Goal: Task Accomplishment & Management: Manage account settings

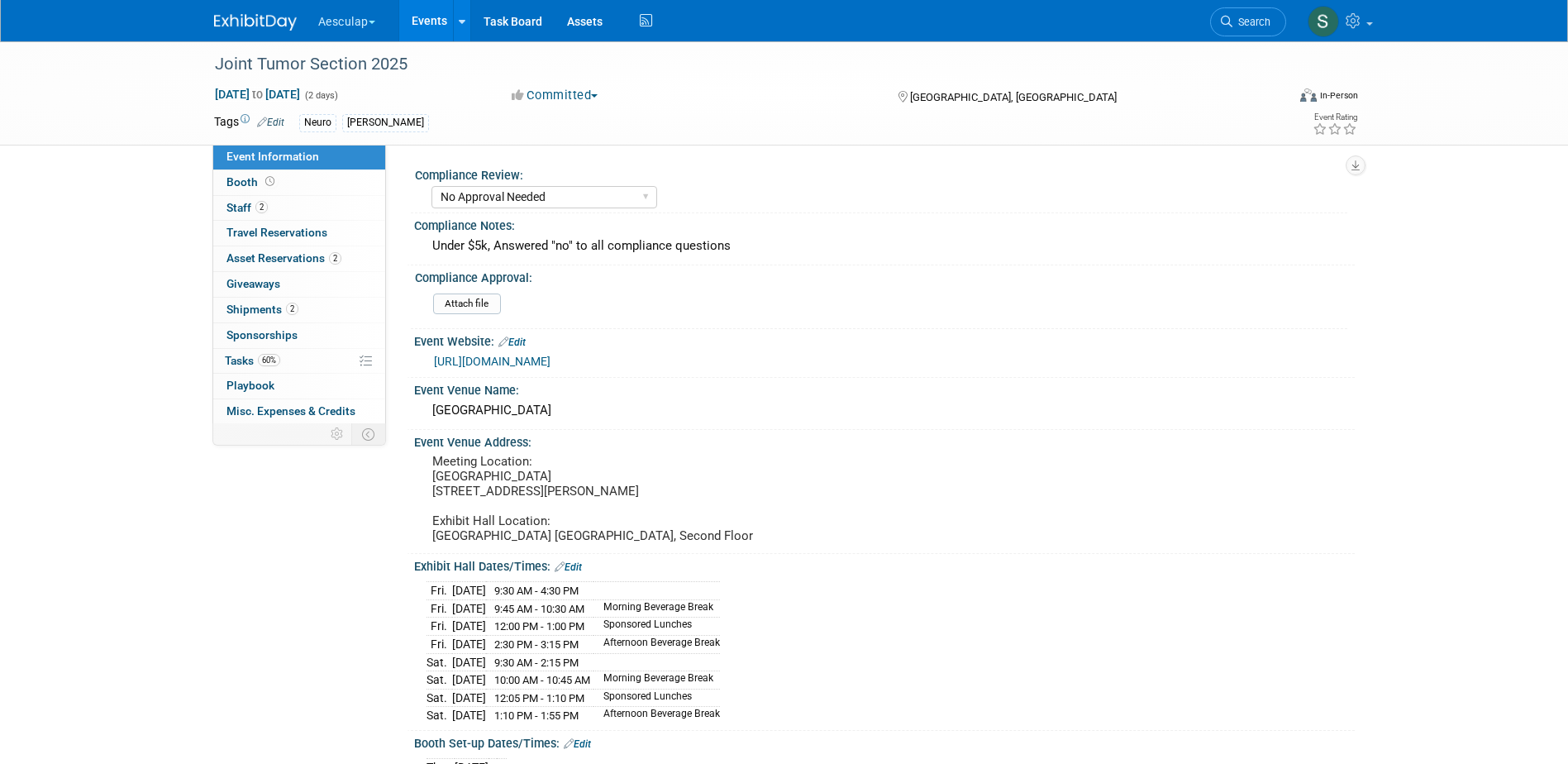
select select "No Approval Needed"
select select "Neuro"
click at [240, 187] on span "Booth" at bounding box center [252, 181] width 51 height 13
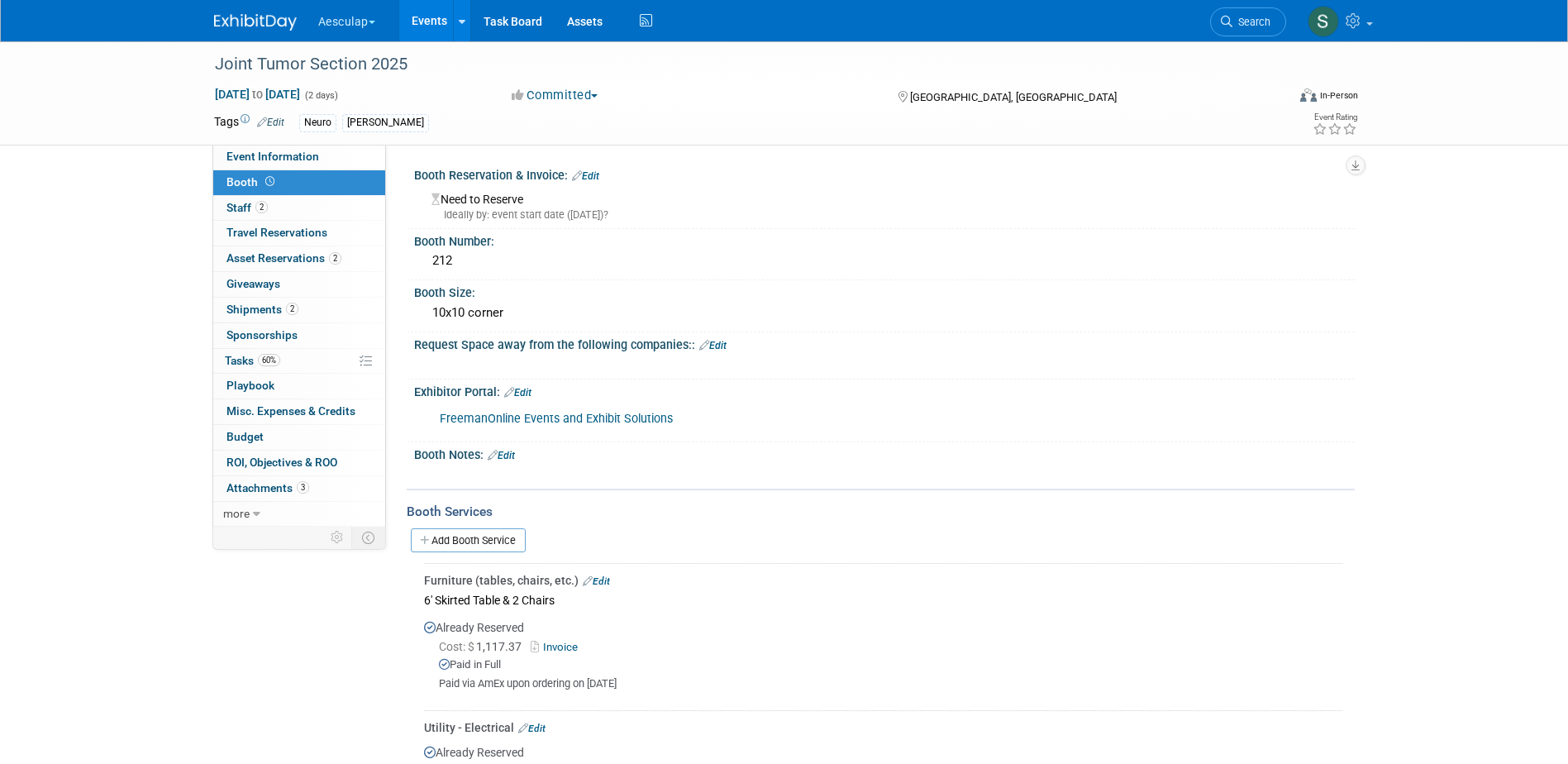
click at [599, 174] on link "Edit" at bounding box center [585, 176] width 27 height 12
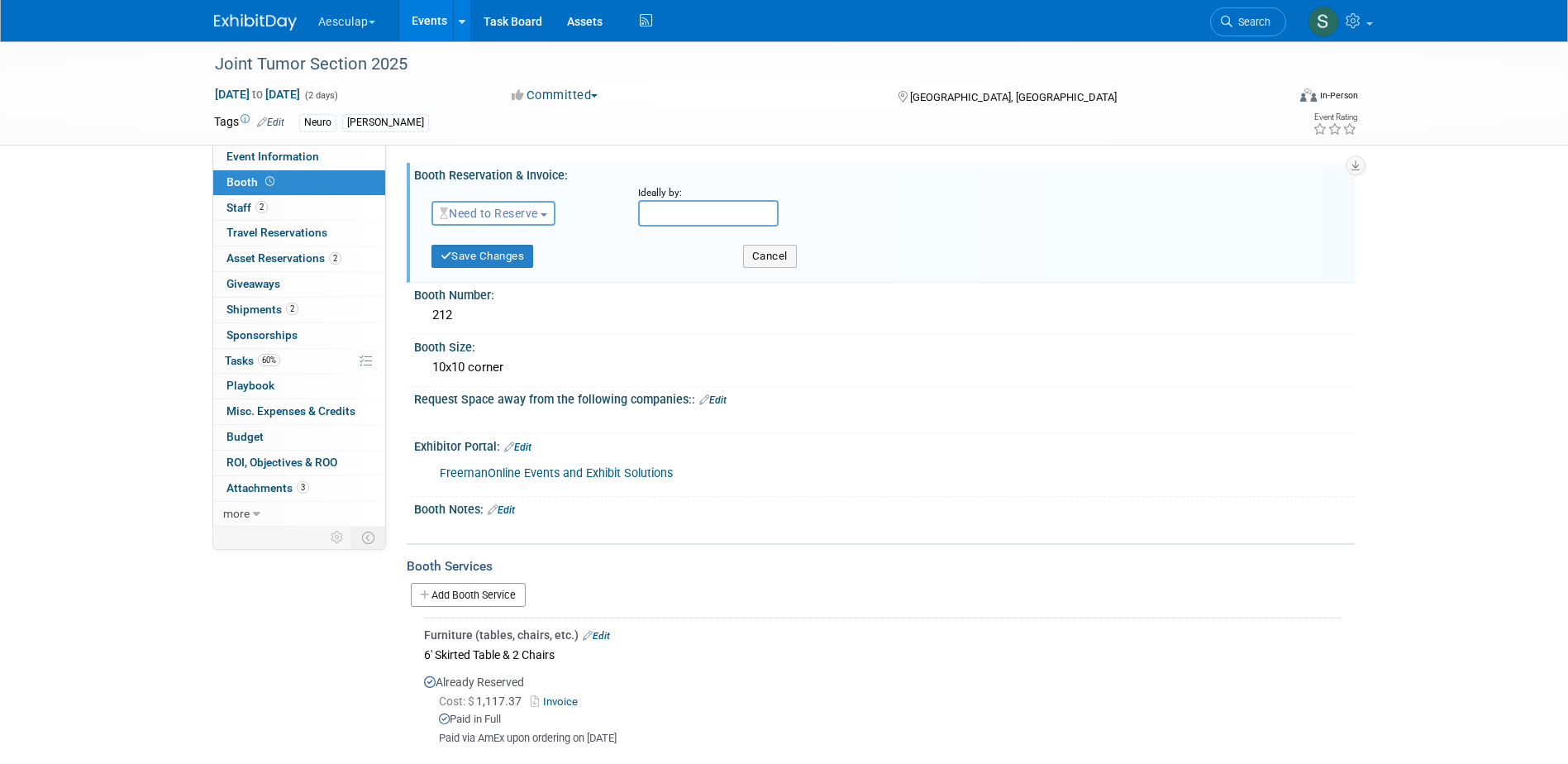
click at [537, 212] on span "Need to Reserve" at bounding box center [489, 213] width 98 height 13
click at [507, 263] on link "Reserved" at bounding box center [520, 264] width 177 height 23
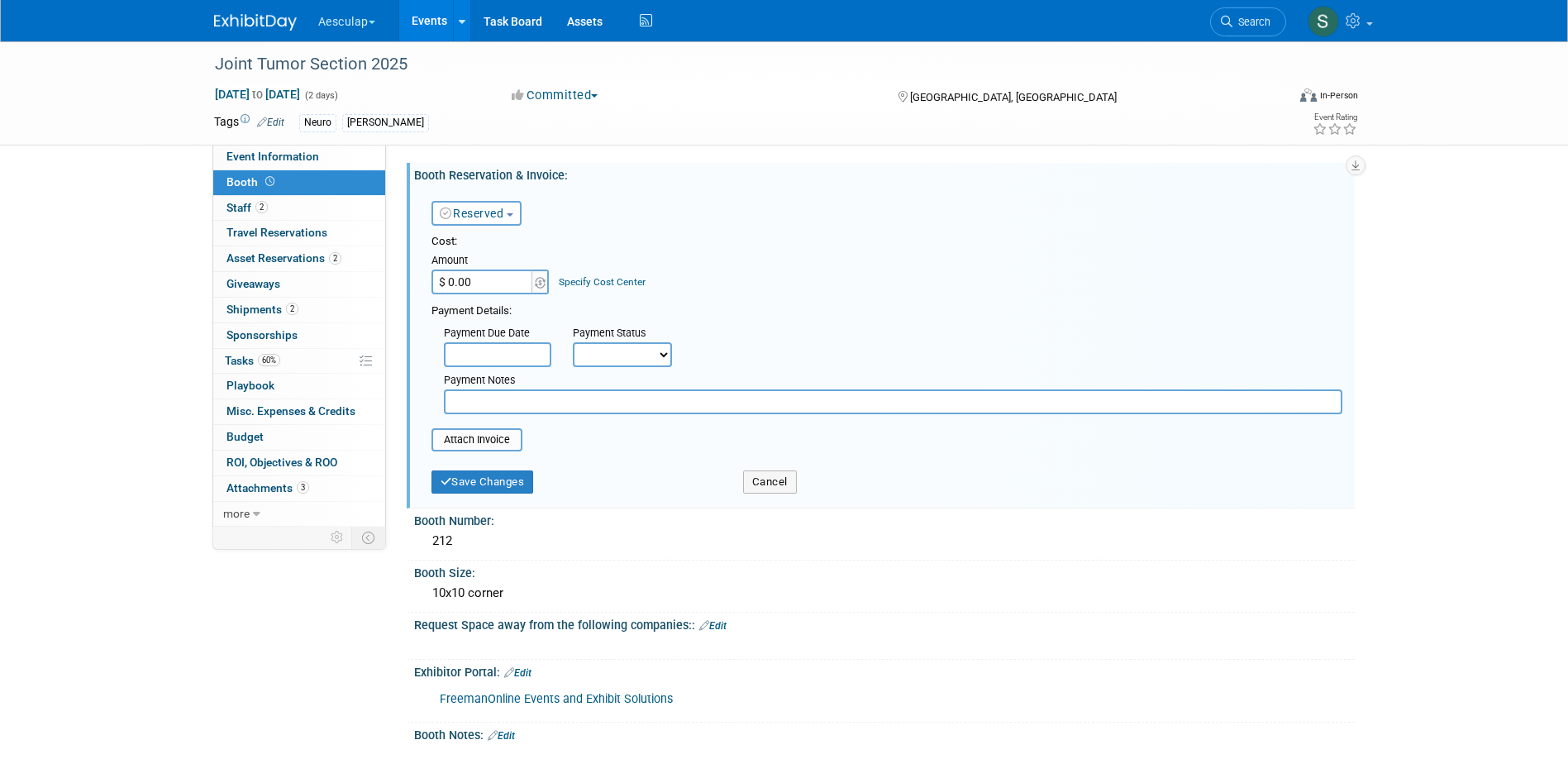
click at [470, 285] on input "$ 0.00" at bounding box center [483, 281] width 103 height 25
type input "$ 3,750.00"
click at [592, 280] on link "Specify Cost Center" at bounding box center [602, 282] width 87 height 12
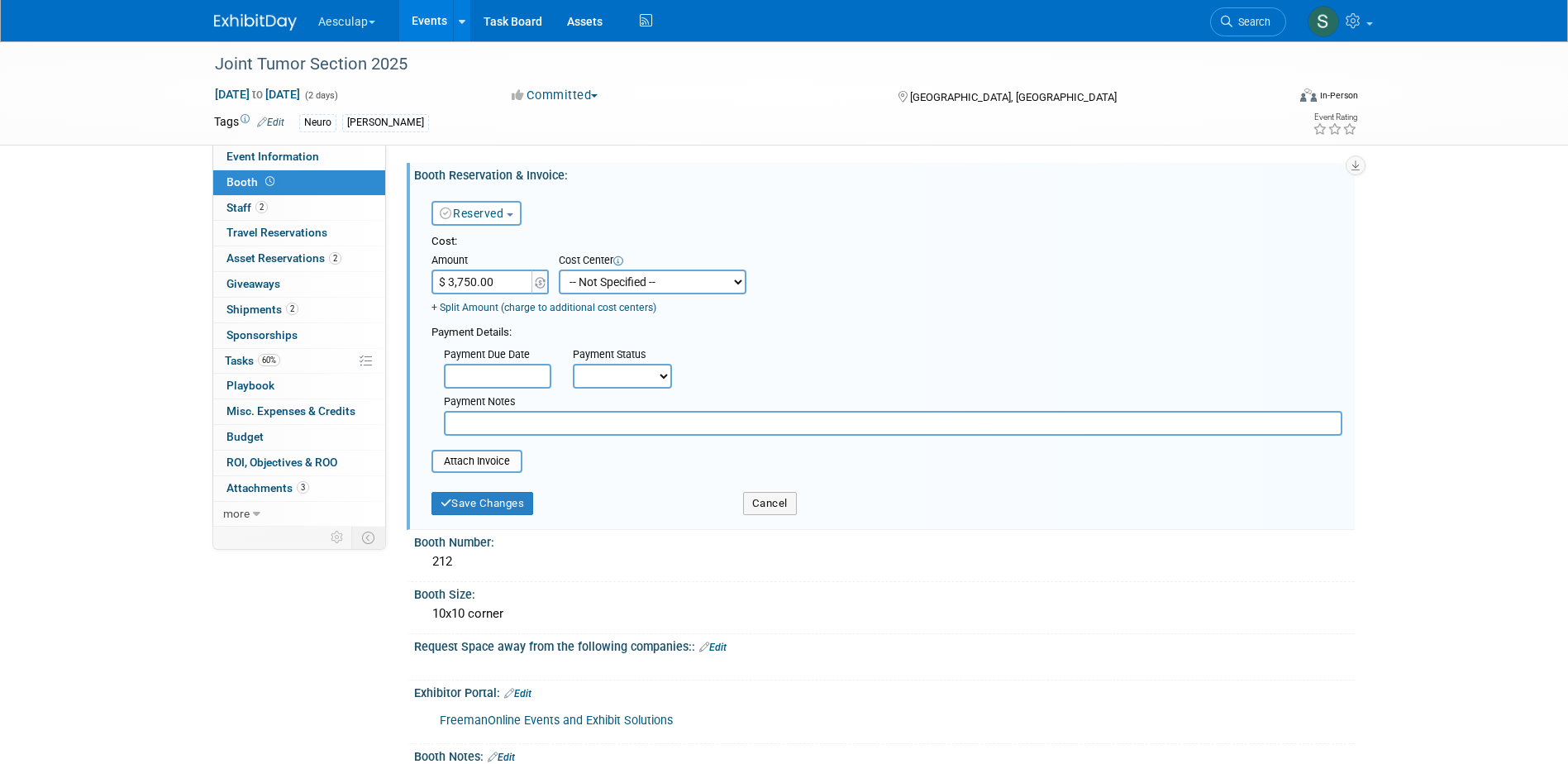
click at [647, 273] on select "-- Not Specified -- AAG B2B: 102736100 AIS - Ortho AIS -Spine Atlantic Neuro [P…" at bounding box center [653, 281] width 188 height 25
select select "18966029"
click at [559, 269] on select "-- Not Specified -- AAG B2B: 102736100 AIS - Ortho AIS -Spine Atlantic Neuro [P…" at bounding box center [653, 281] width 188 height 25
click at [561, 430] on input "text" at bounding box center [893, 423] width 899 height 25
type input "Ask [PERSON_NAME] about this payment"
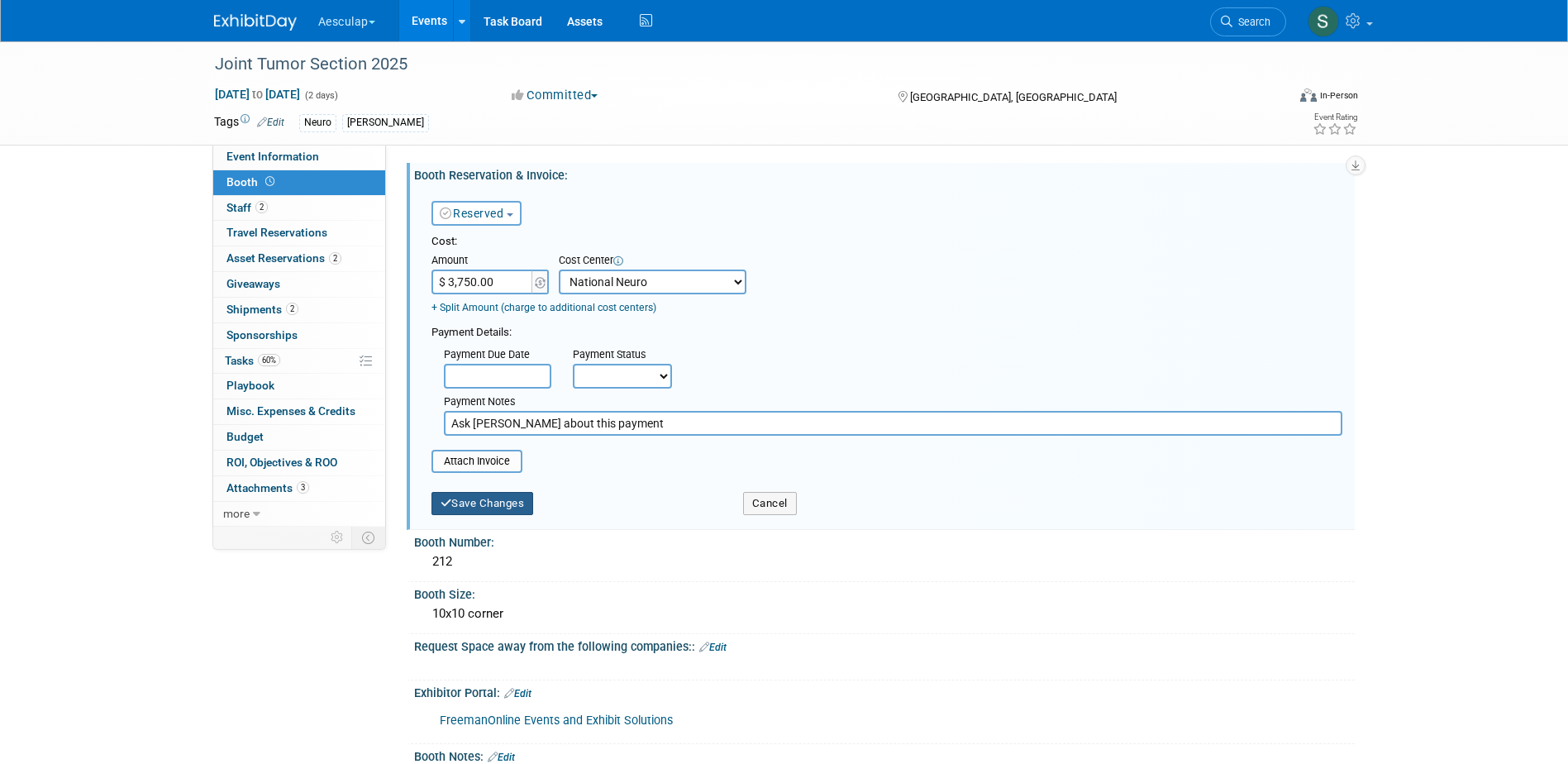
click at [487, 503] on button "Save Changes" at bounding box center [483, 503] width 103 height 23
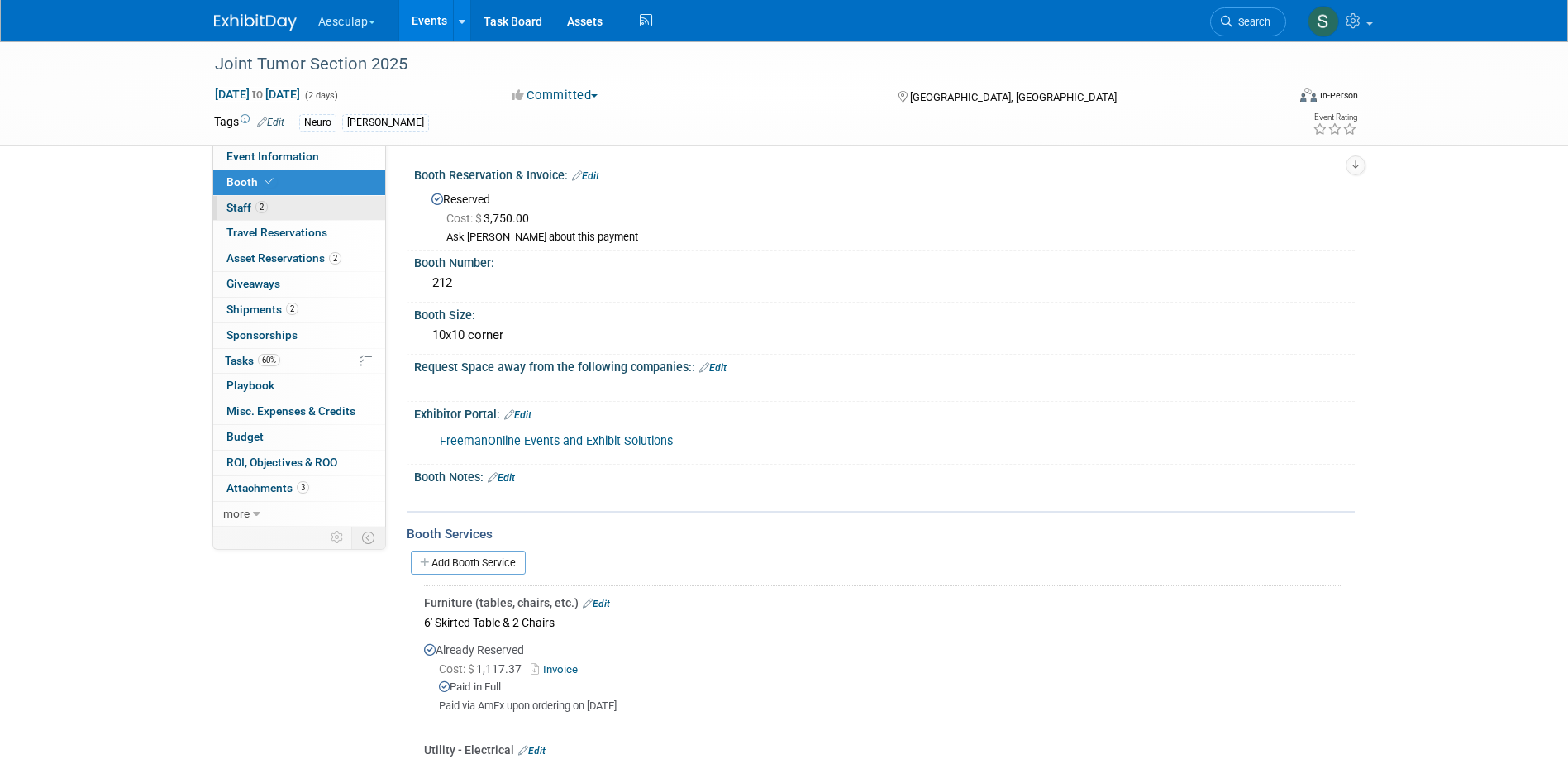
click at [223, 209] on link "2 Staff 2" at bounding box center [299, 208] width 172 height 25
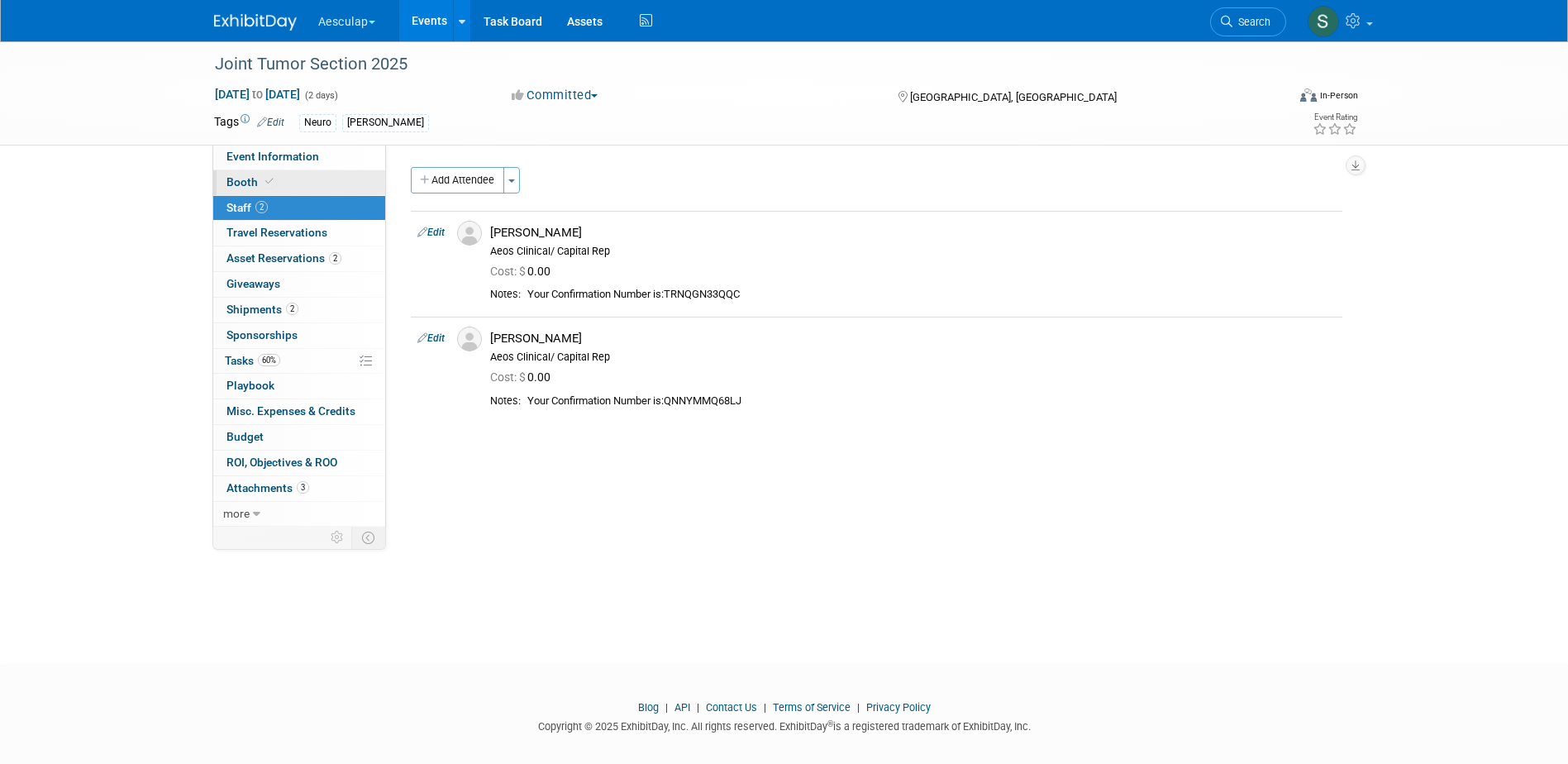
click at [245, 189] on link "Booth" at bounding box center [299, 182] width 172 height 25
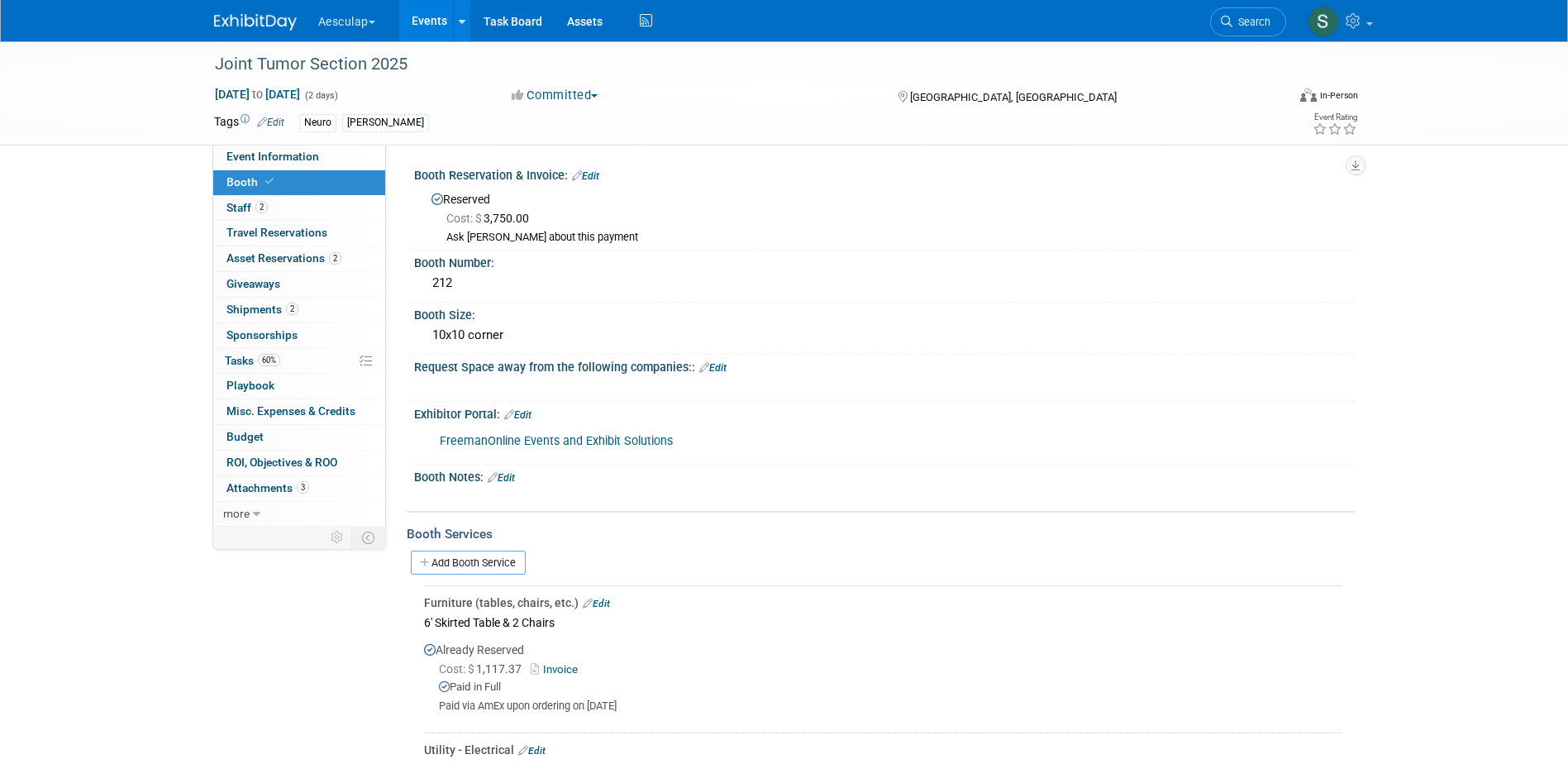
click at [444, 27] on link "Events" at bounding box center [429, 21] width 61 height 41
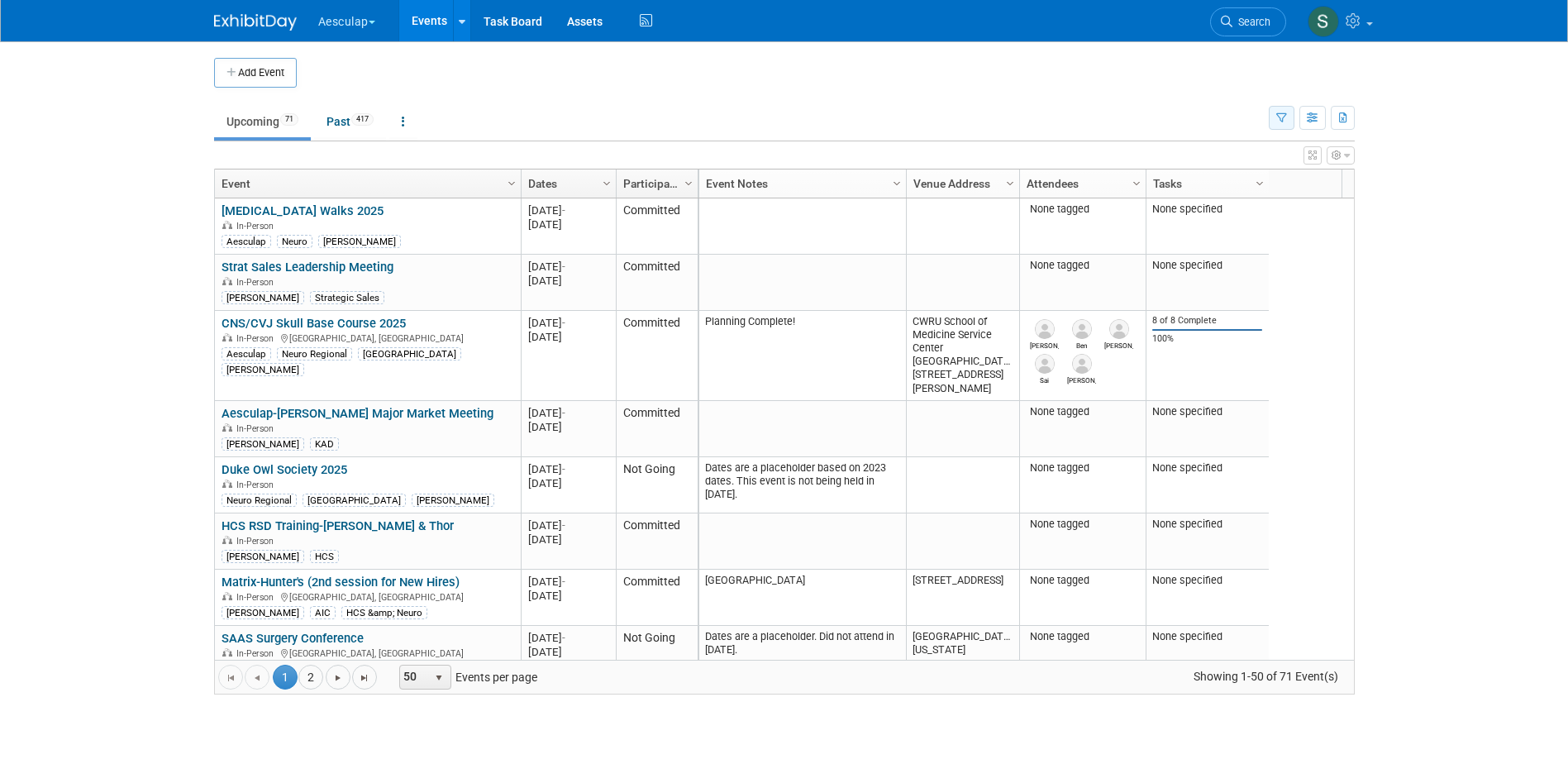
click at [1280, 117] on icon "button" at bounding box center [1282, 119] width 11 height 11
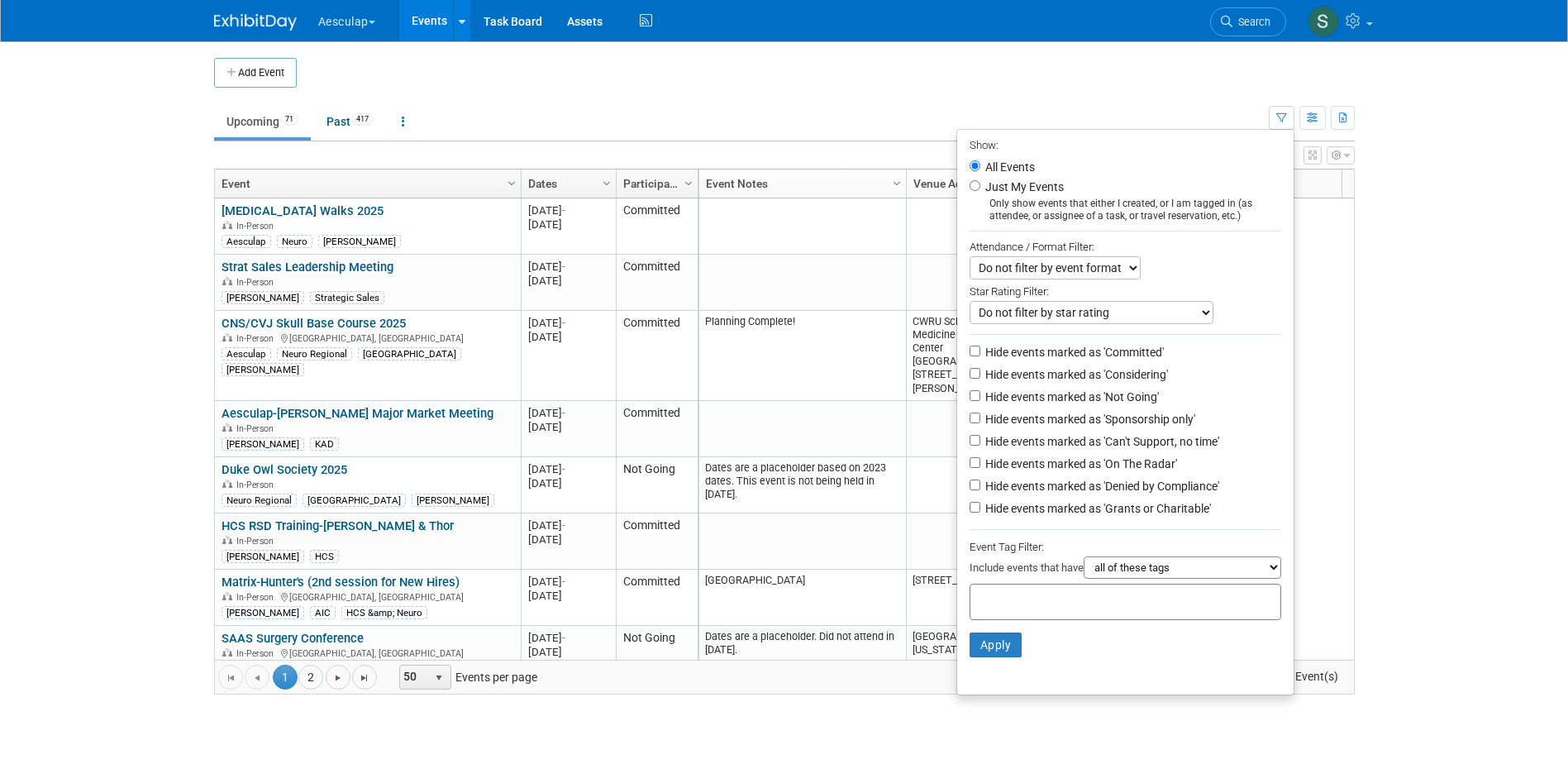
click at [1051, 603] on input "text" at bounding box center [1042, 599] width 132 height 16
type input "a"
type input "sara"
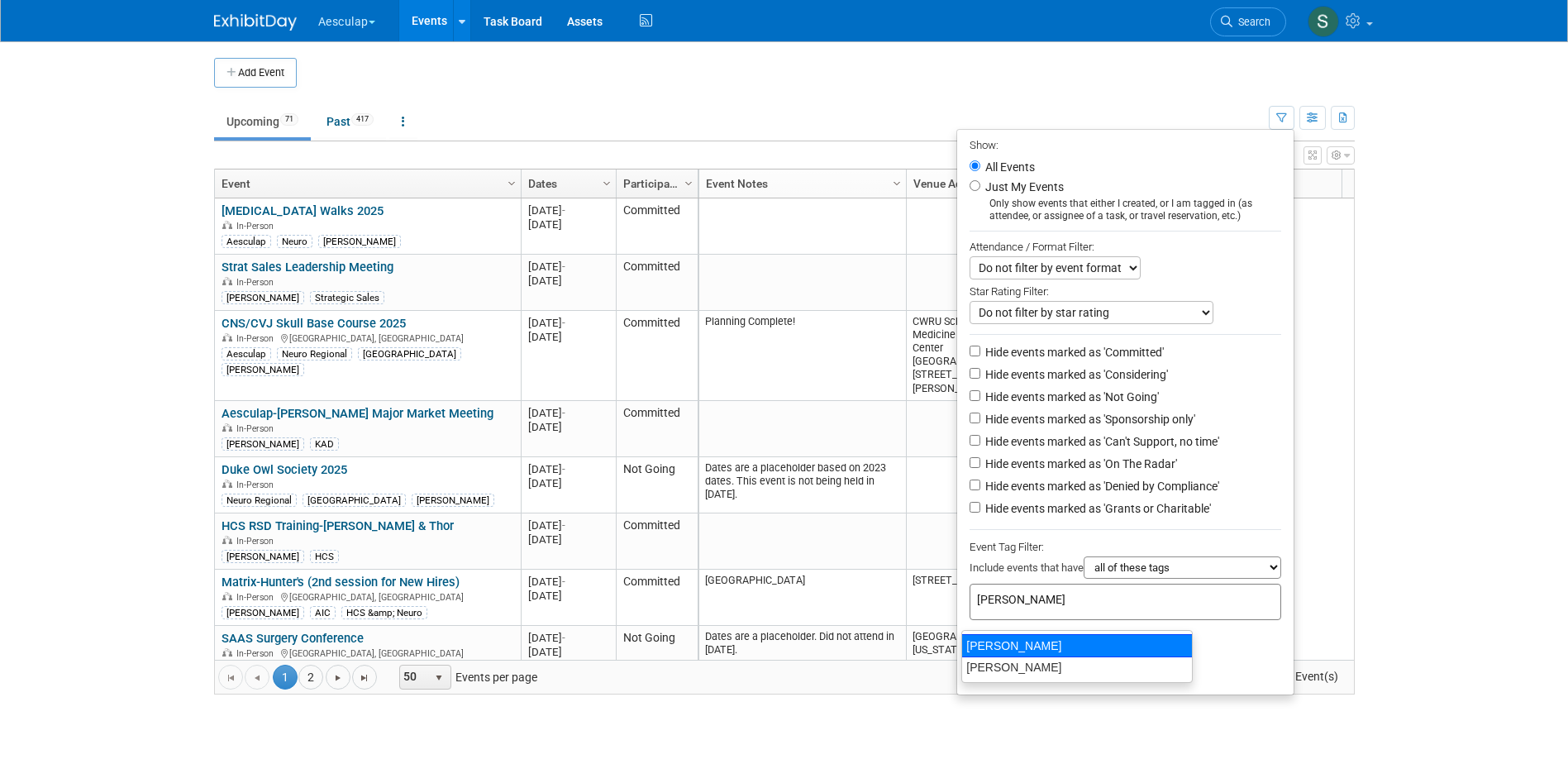
click at [984, 645] on div "[PERSON_NAME]" at bounding box center [1077, 645] width 232 height 23
type input "[PERSON_NAME]"
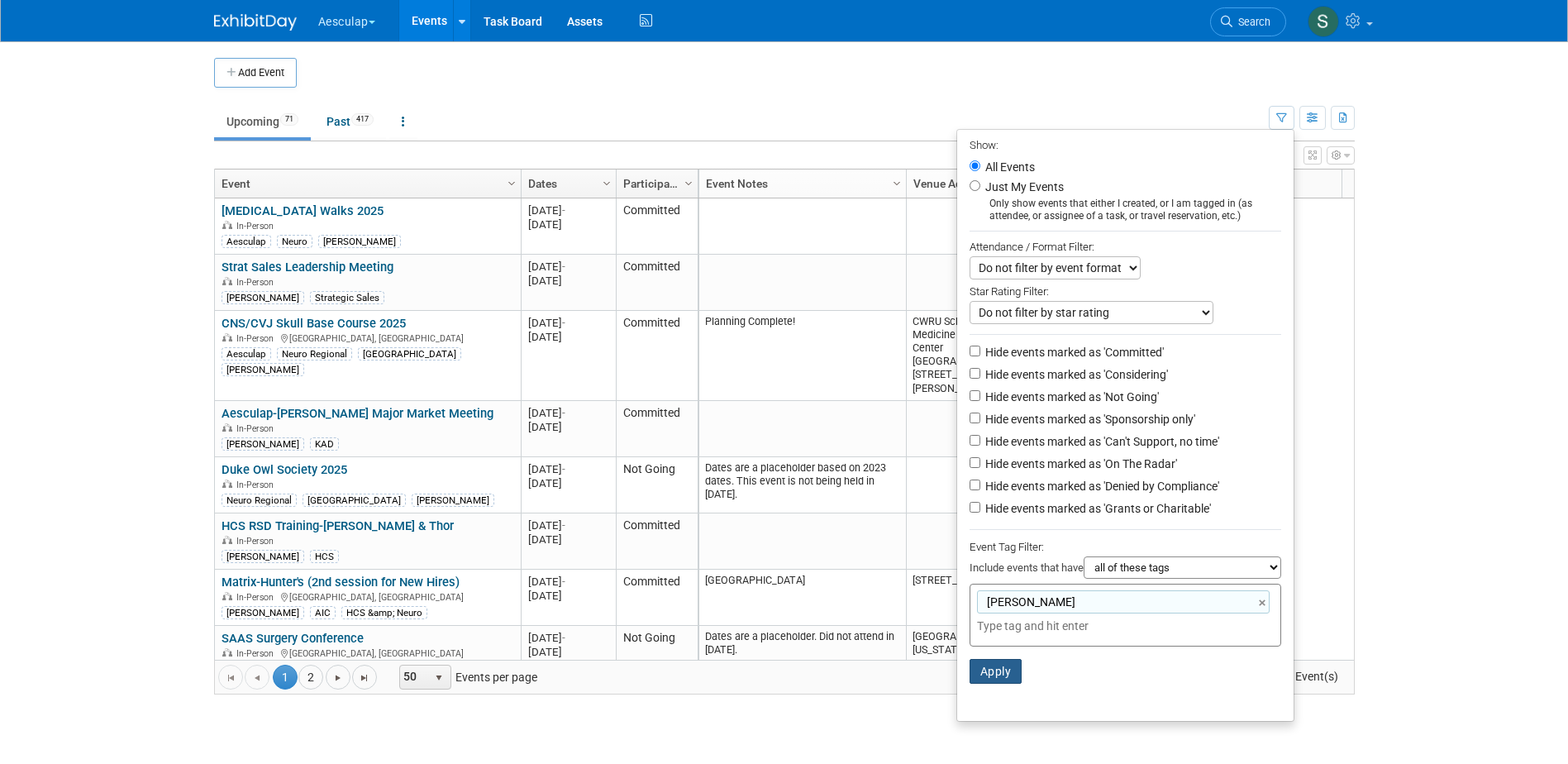
click at [995, 679] on button "Apply" at bounding box center [996, 671] width 53 height 25
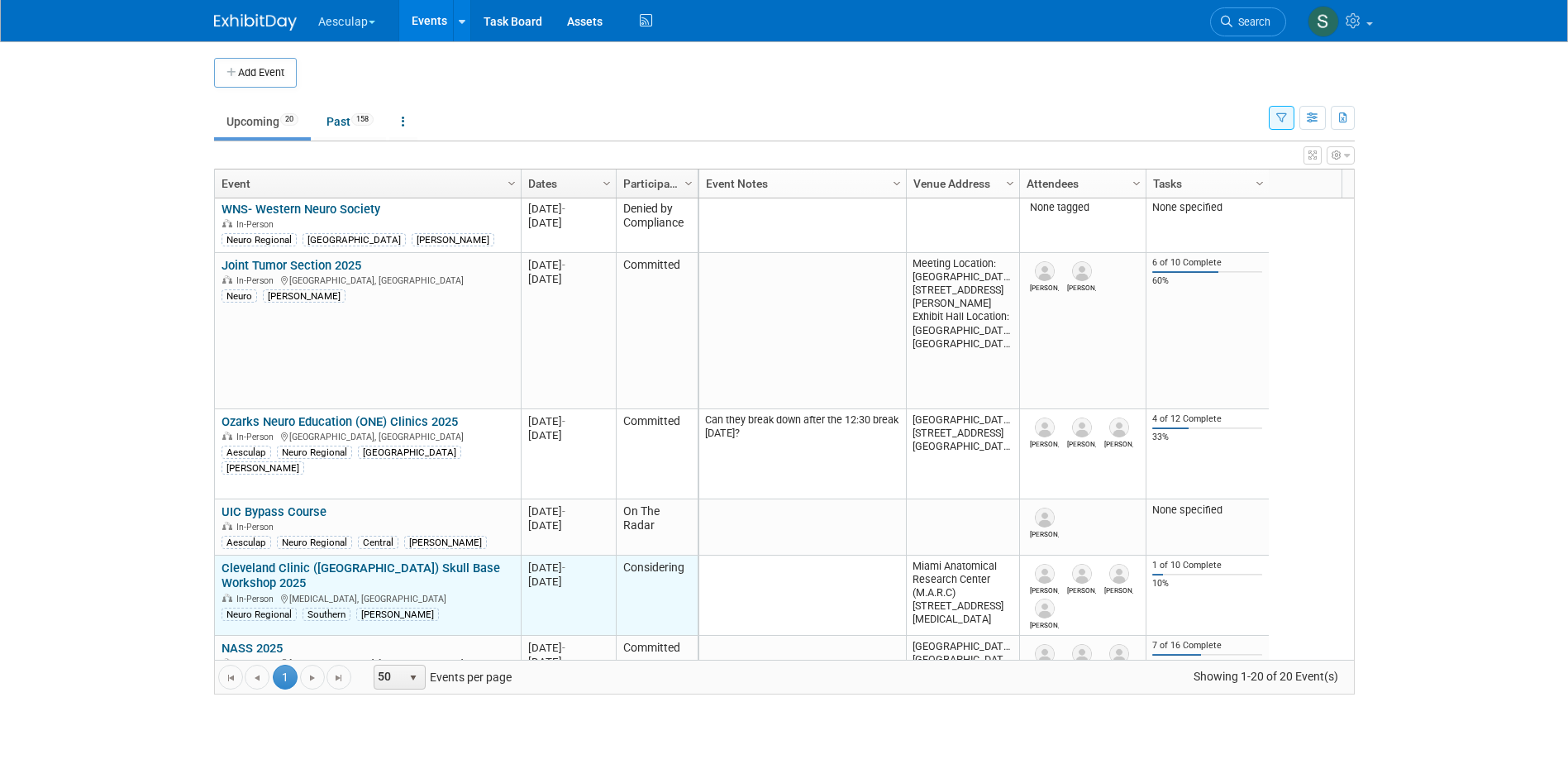
scroll to position [496, 0]
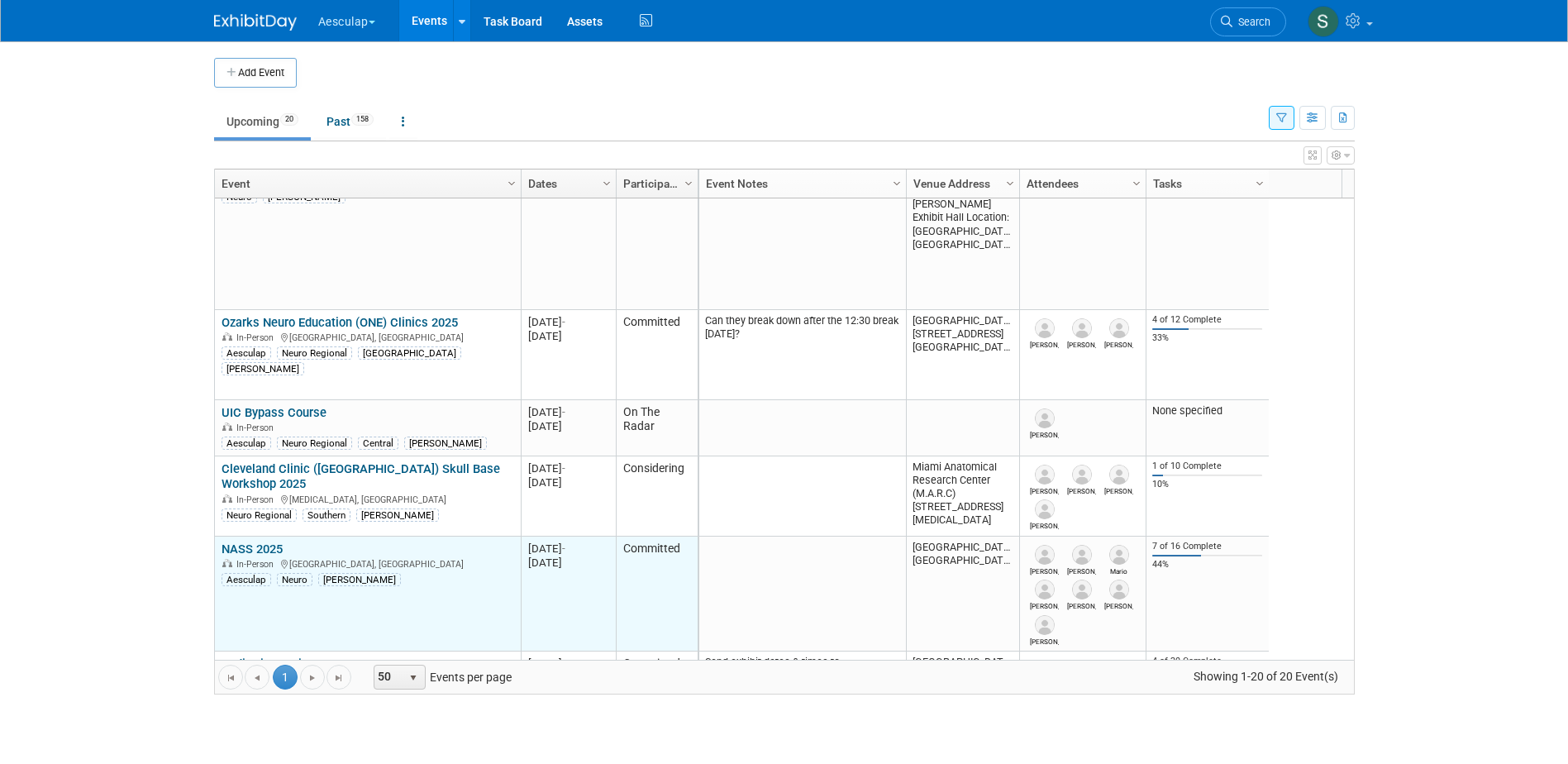
click at [240, 549] on link "NASS 2025" at bounding box center [252, 549] width 62 height 15
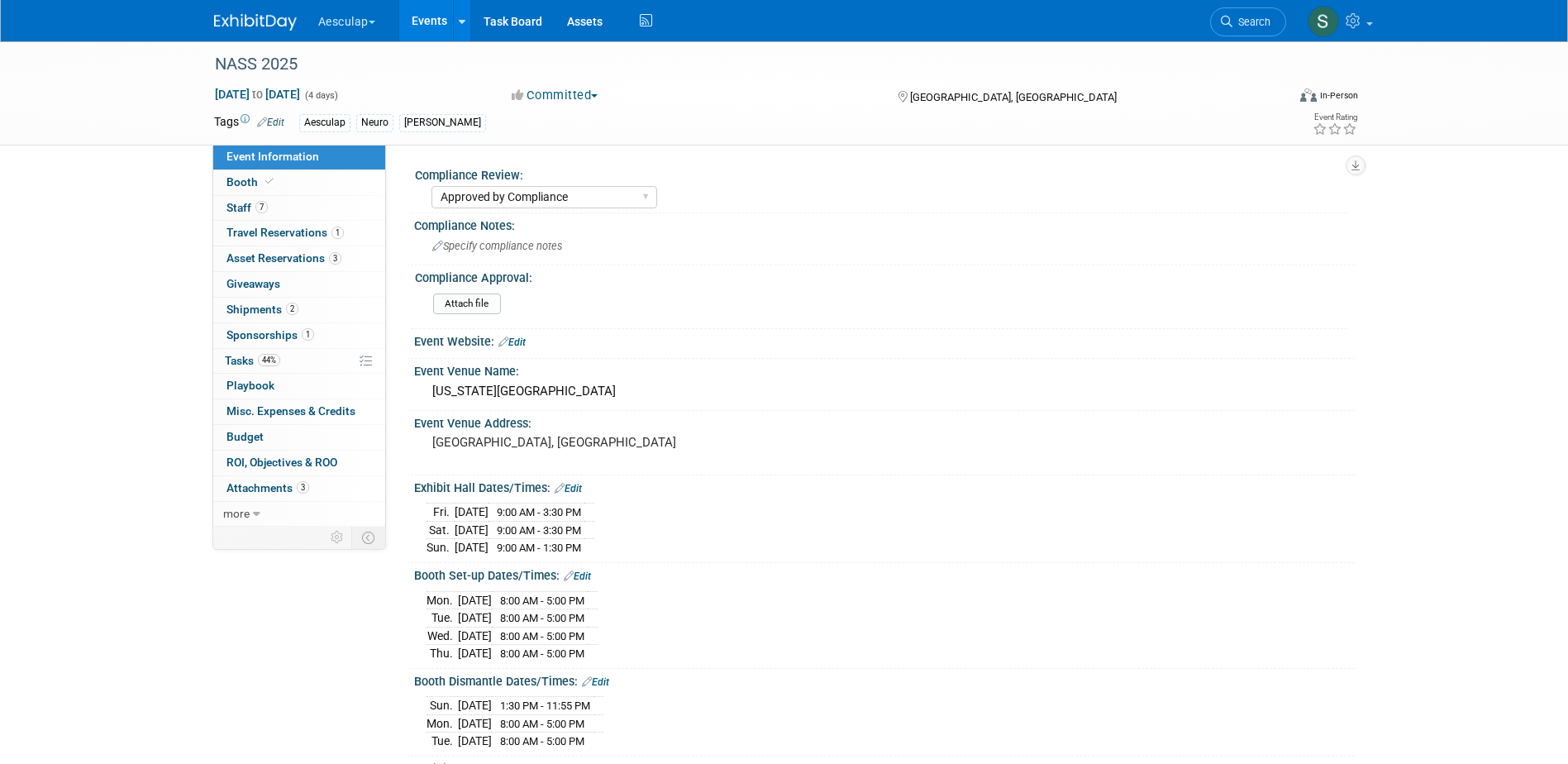
select select "Approved by Compliance"
select select "Neuro"
click at [246, 367] on span "Tasks 44%" at bounding box center [252, 360] width 56 height 13
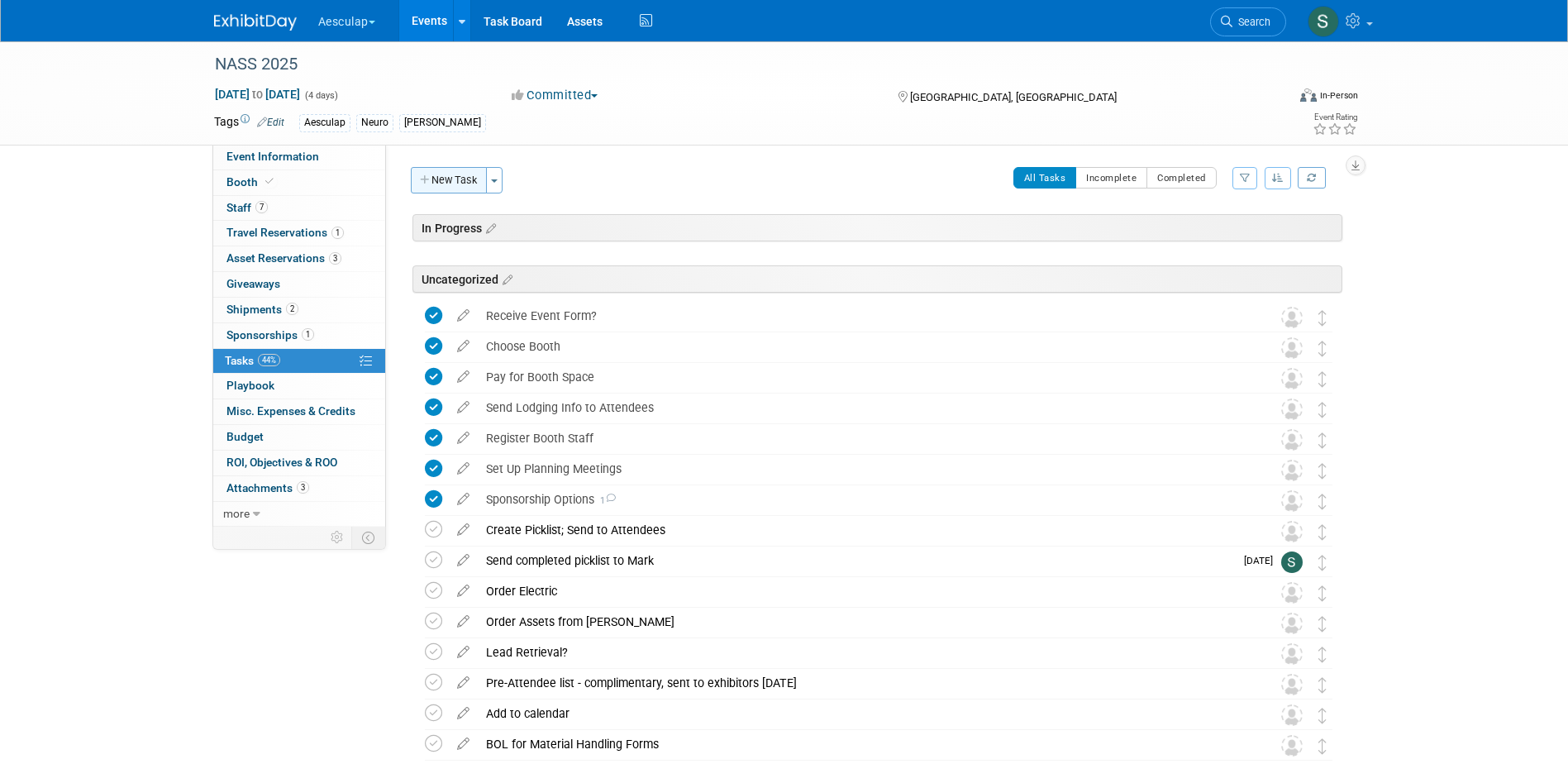
click at [474, 185] on button "New Task" at bounding box center [449, 179] width 76 height 26
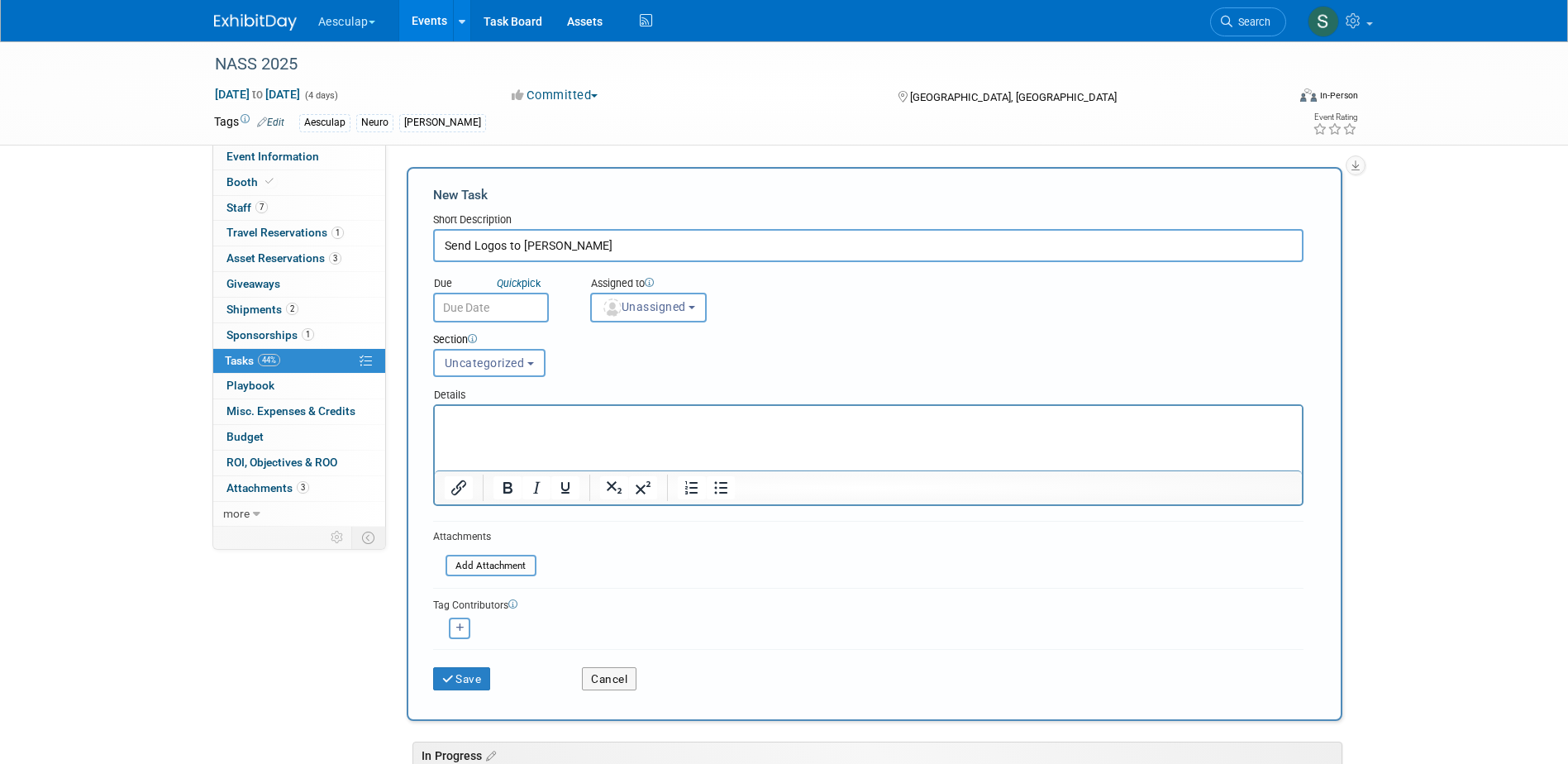
type input "Send Logos to Heidi"
click at [486, 429] on html at bounding box center [867, 417] width 867 height 23
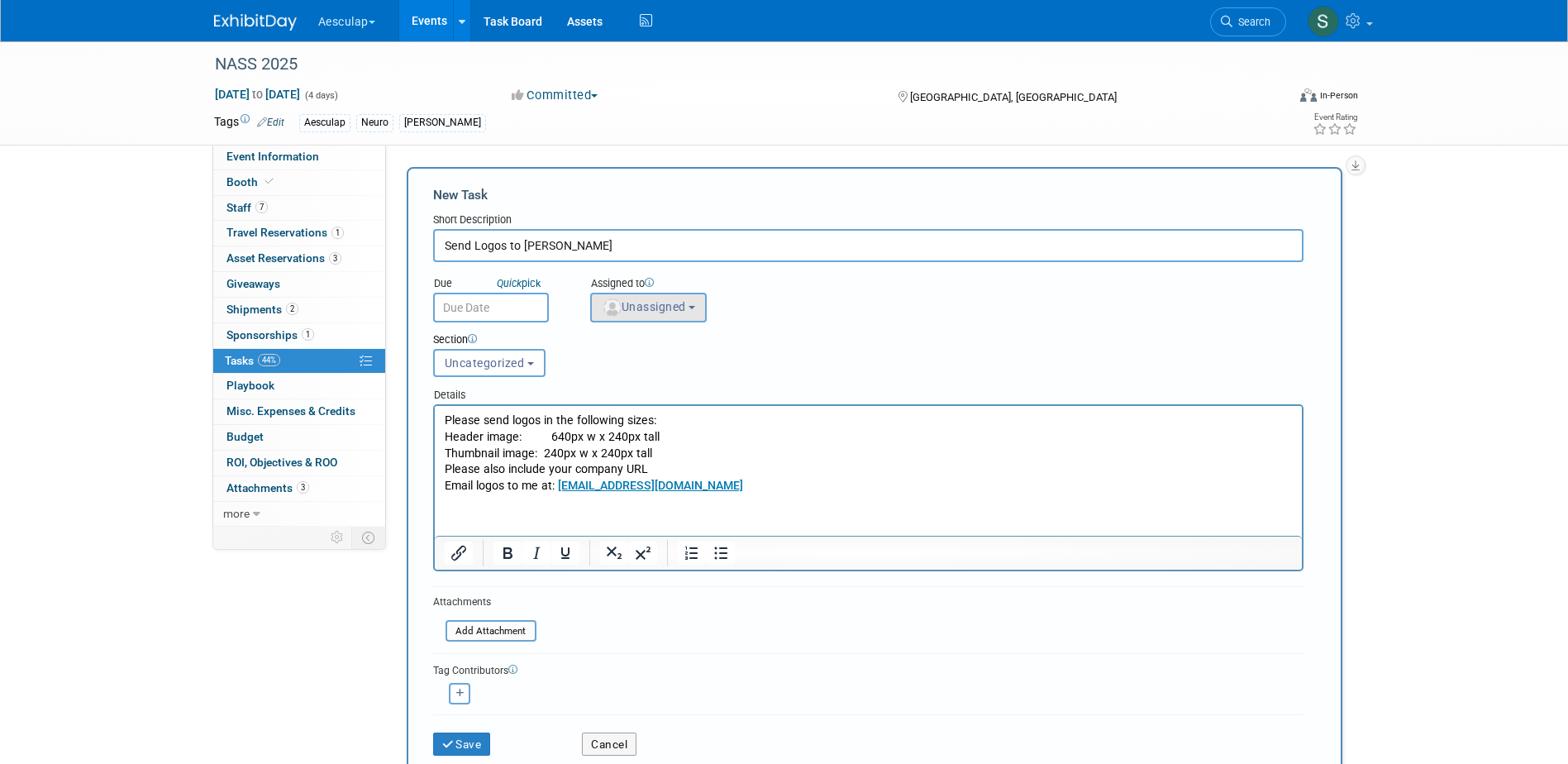
click at [671, 312] on span "Unassigned" at bounding box center [643, 306] width 85 height 13
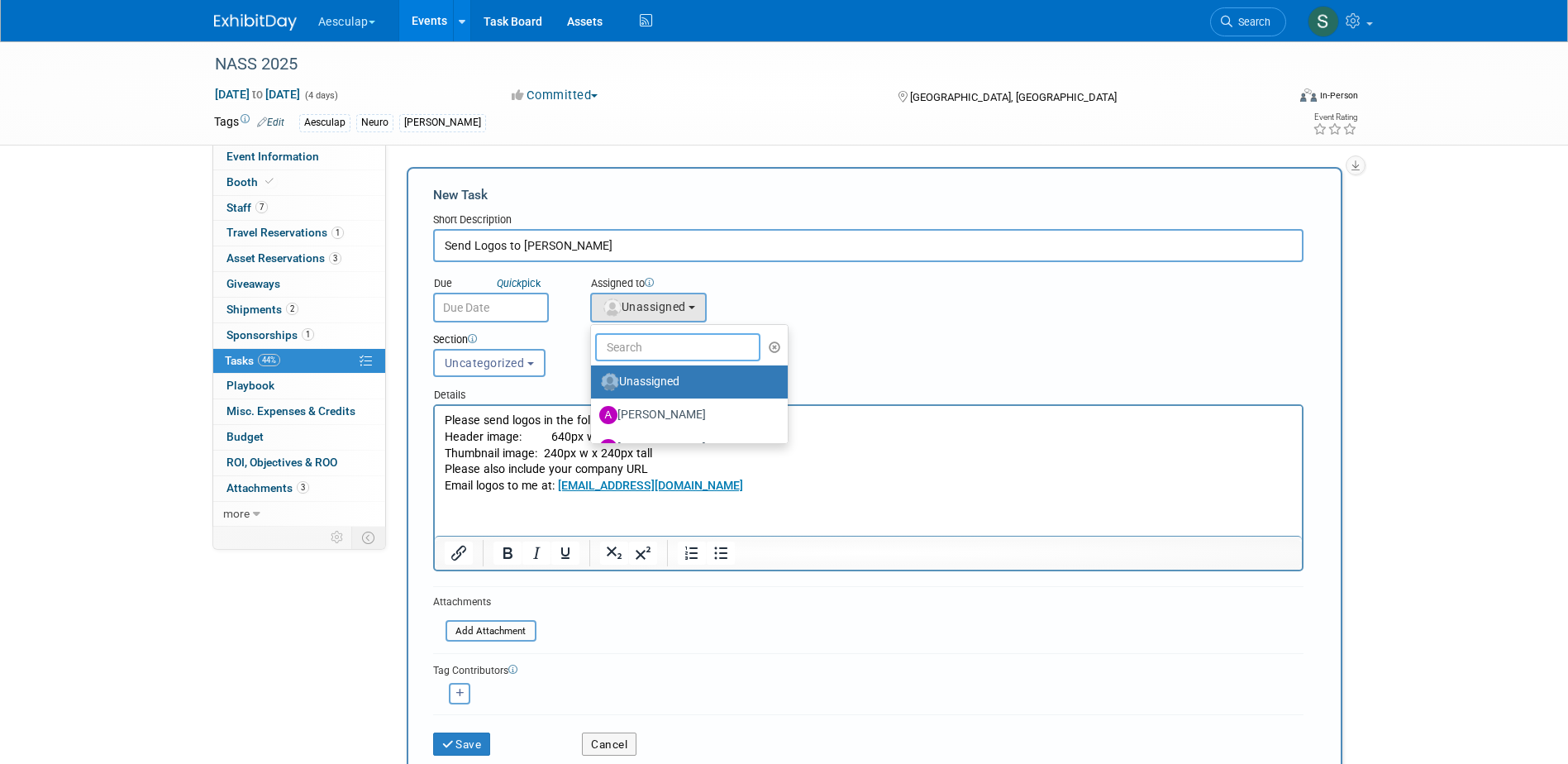
click at [656, 352] on input "text" at bounding box center [677, 347] width 165 height 28
type input "sara"
drag, startPoint x: 668, startPoint y: 385, endPoint x: 731, endPoint y: 400, distance: 64.8
click at [669, 385] on label "Sara Hurson (me)" at bounding box center [685, 381] width 173 height 26
click at [594, 385] on input "Sara Hurson (me)" at bounding box center [588, 379] width 11 height 11
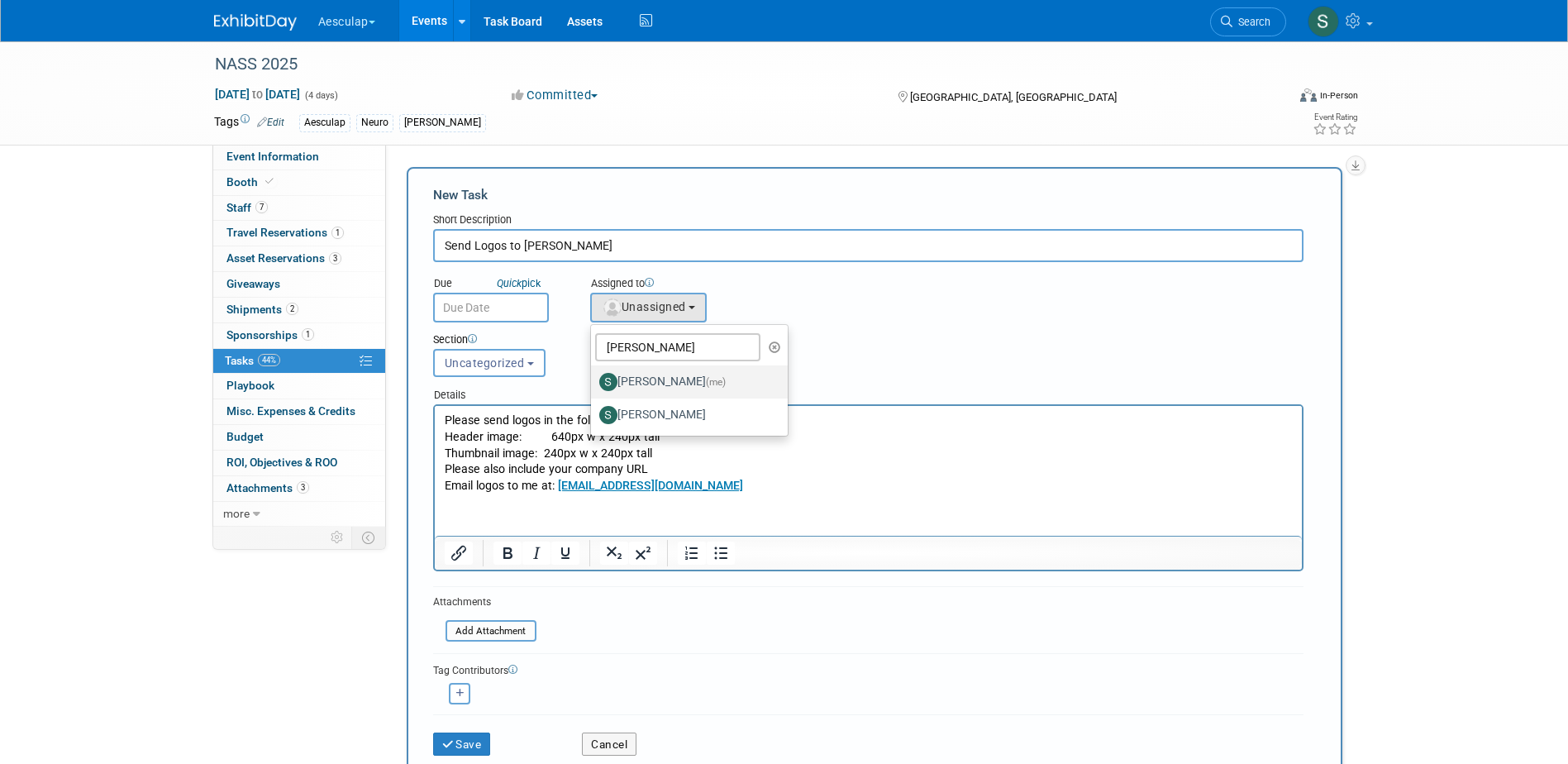
select select "2fc0cac6-dd28-4ee9-b402-09a8be3e8049"
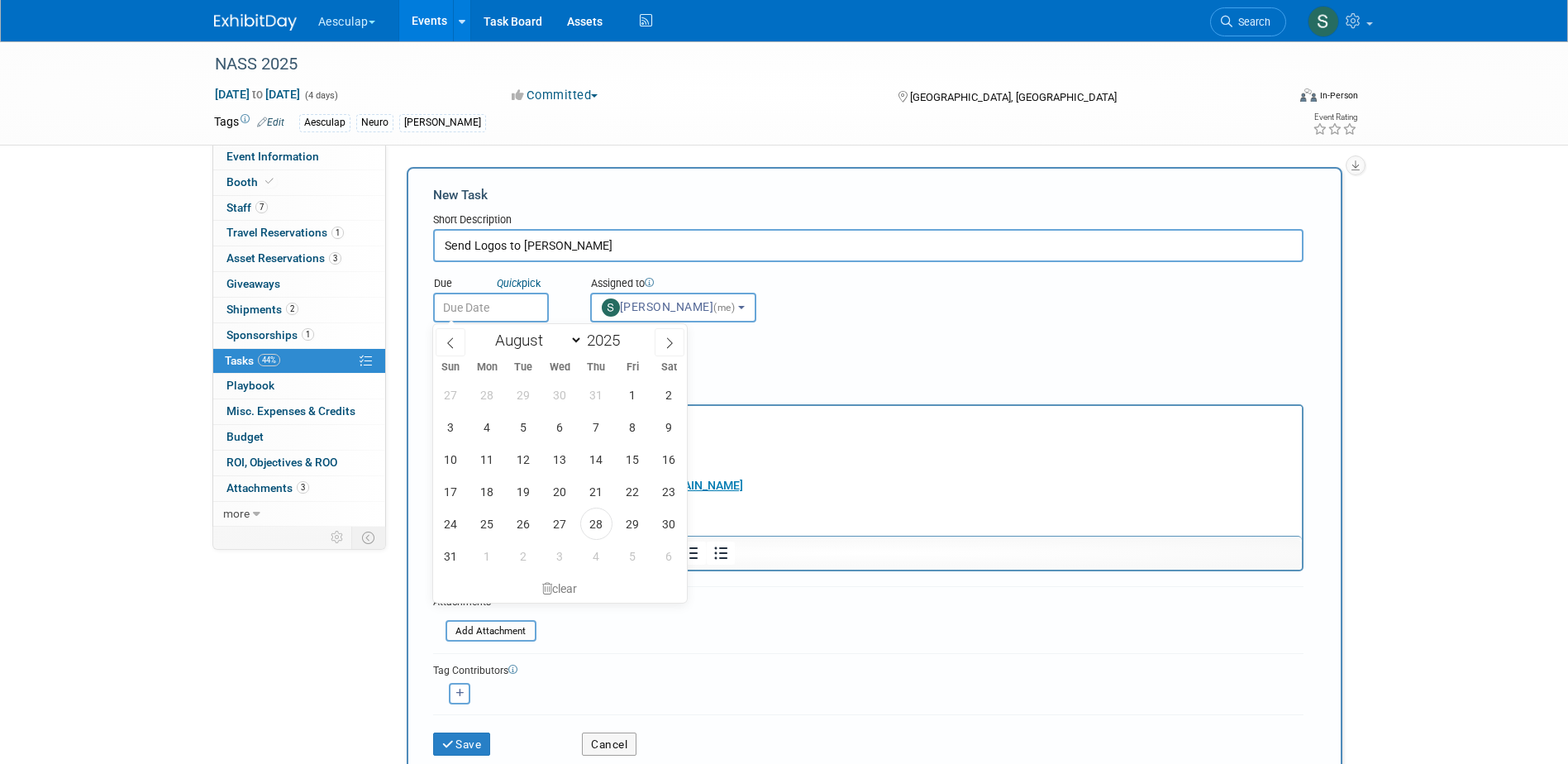
click at [494, 307] on input "text" at bounding box center [490, 307] width 115 height 30
click at [667, 349] on span at bounding box center [669, 342] width 30 height 28
select select "8"
click at [498, 424] on span "8" at bounding box center [487, 427] width 32 height 32
type input "Sep 8, 2025"
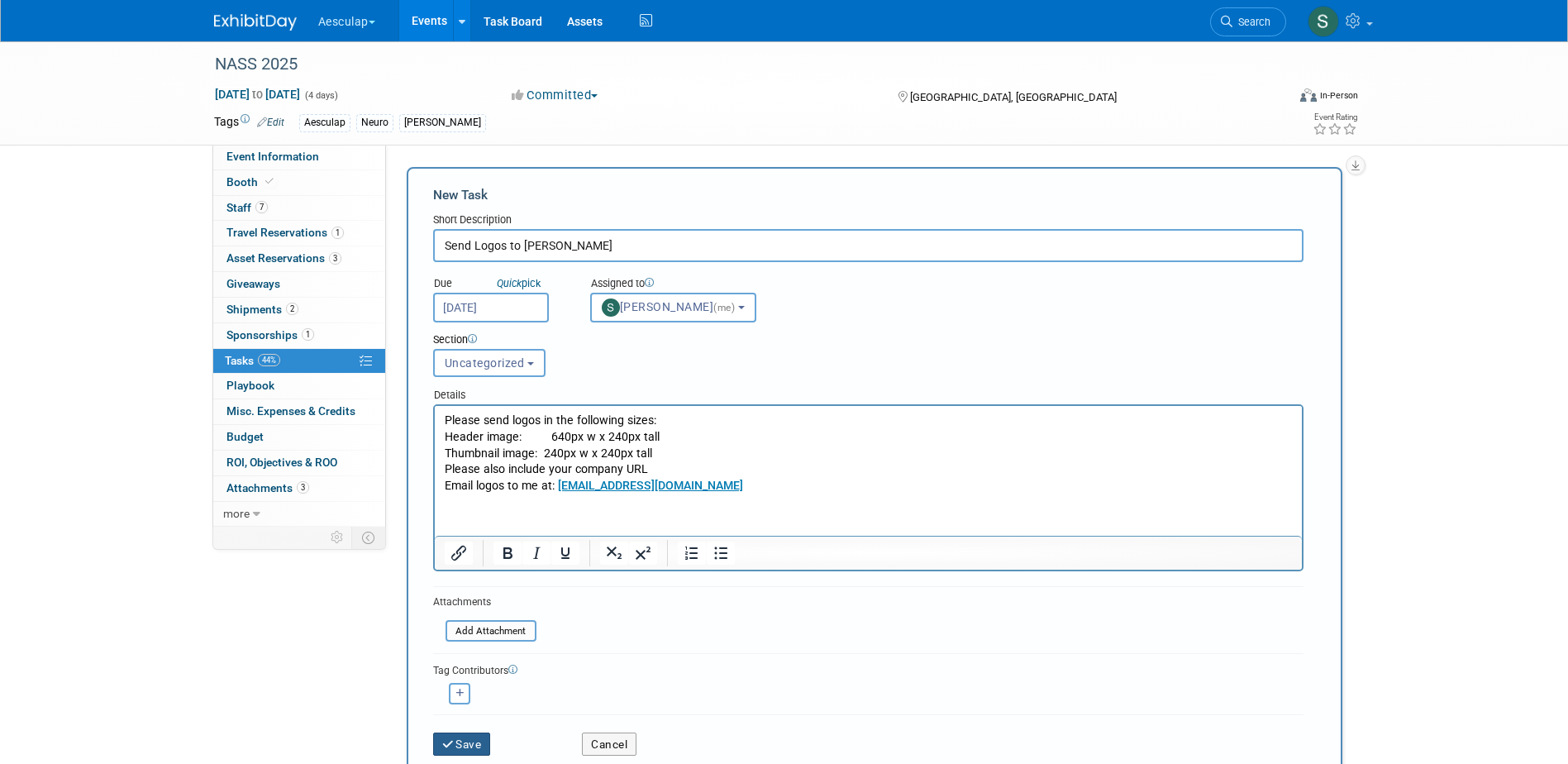
click at [450, 747] on icon "submit" at bounding box center [449, 745] width 14 height 12
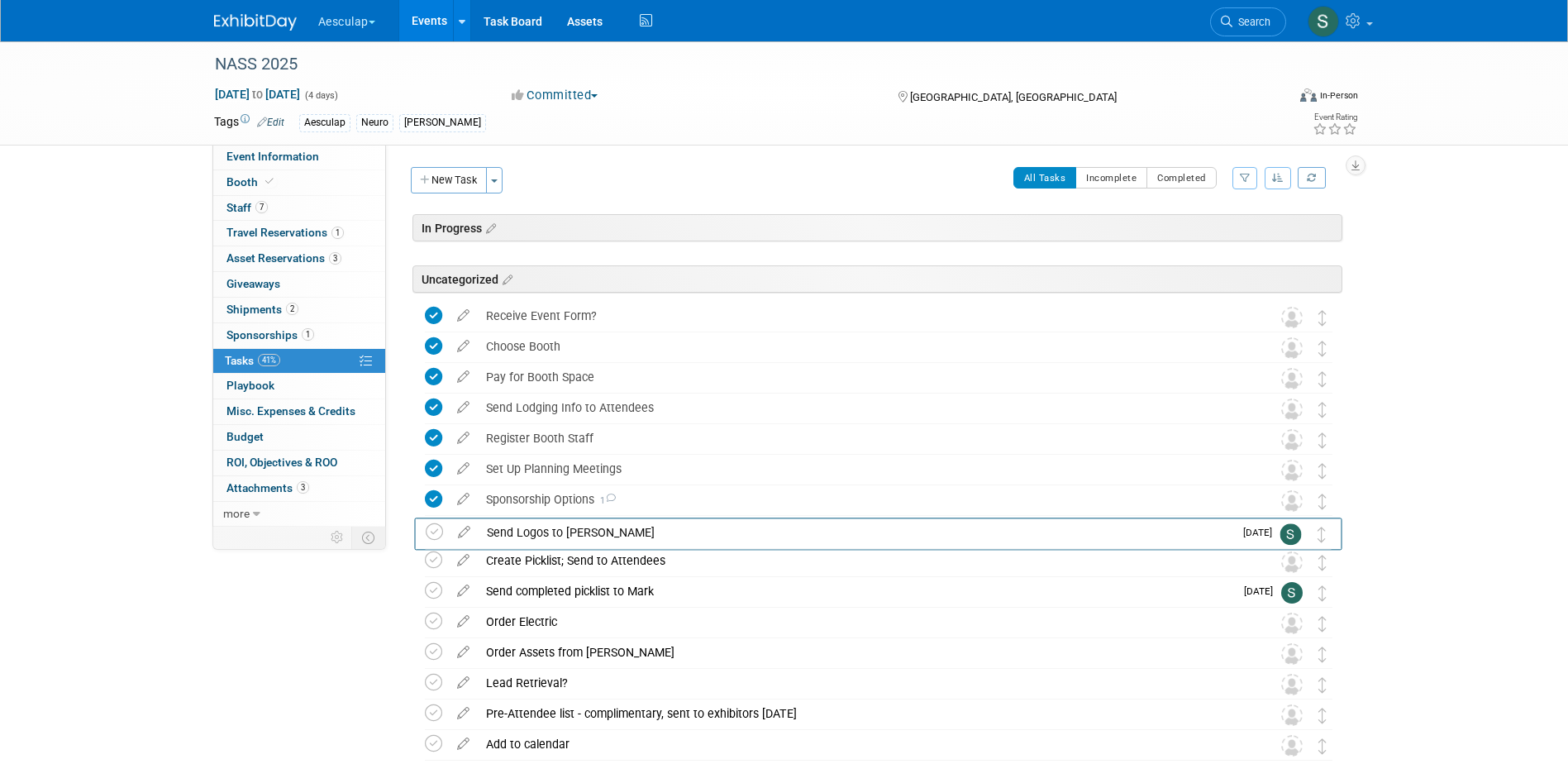
drag, startPoint x: 1327, startPoint y: 316, endPoint x: 1324, endPoint y: 538, distance: 222.0
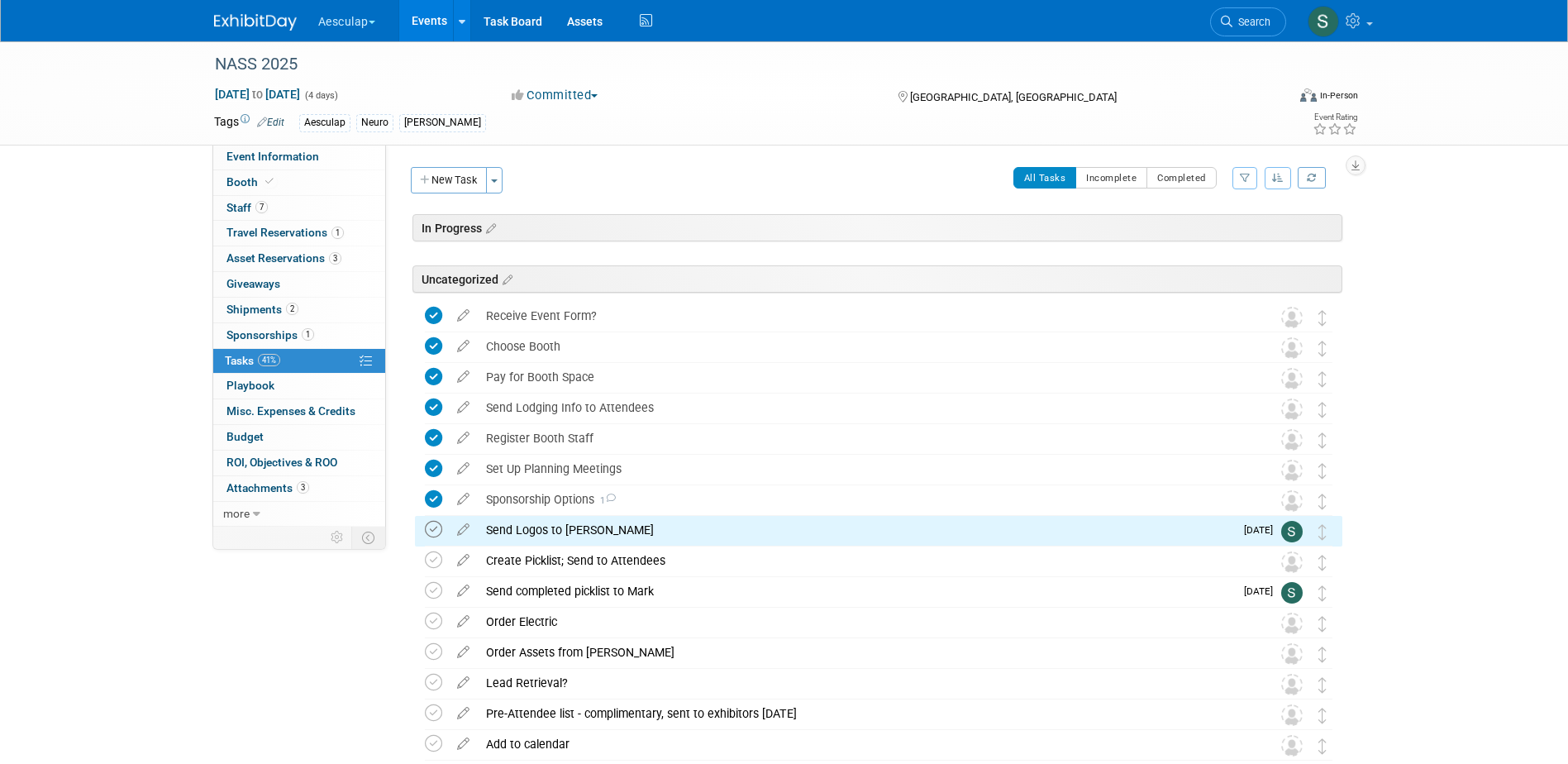
click at [435, 528] on icon at bounding box center [433, 529] width 17 height 17
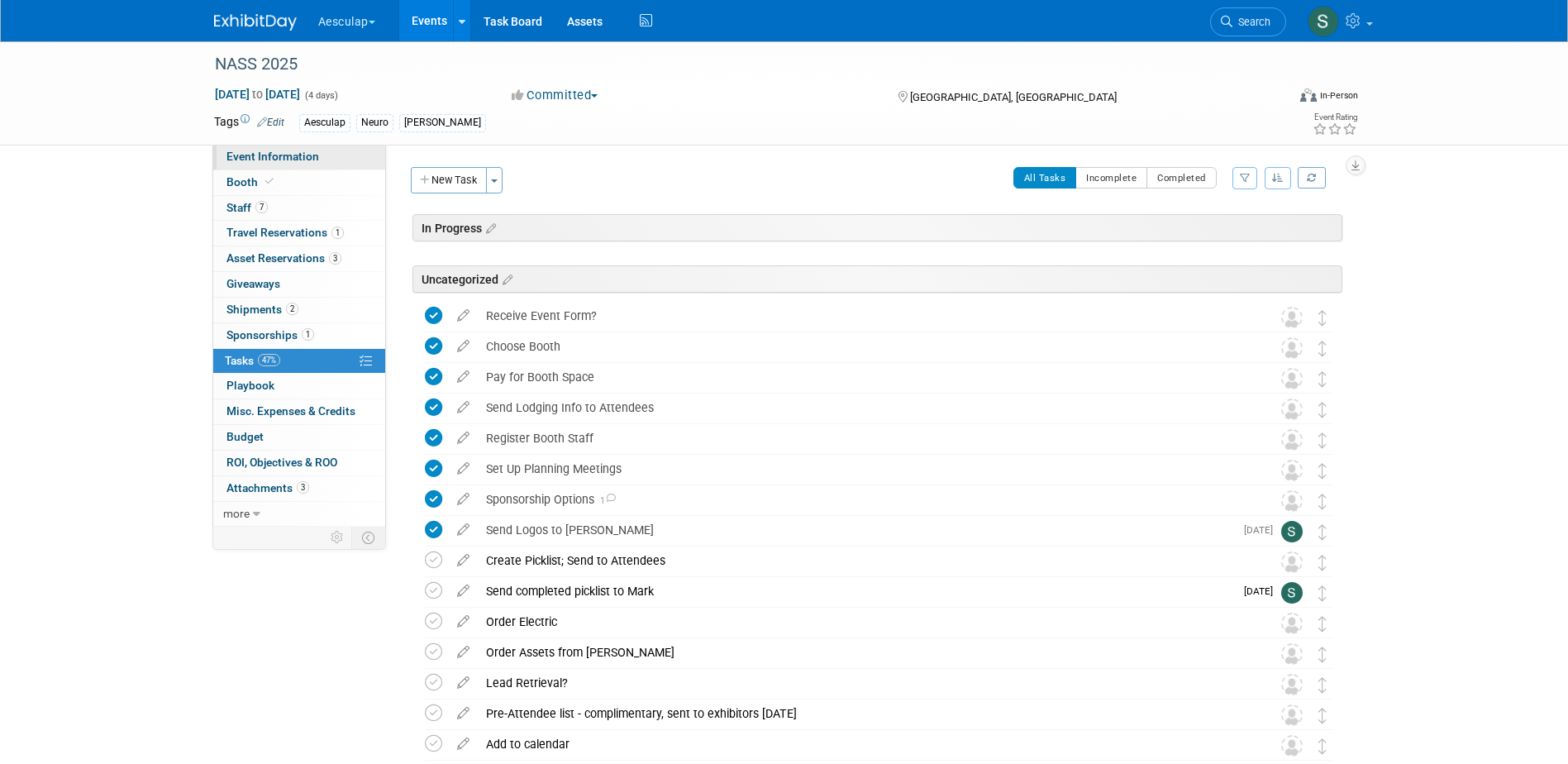
click at [250, 162] on span "Event Information" at bounding box center [273, 156] width 92 height 13
select select "Approved by Compliance"
select select "Neuro"
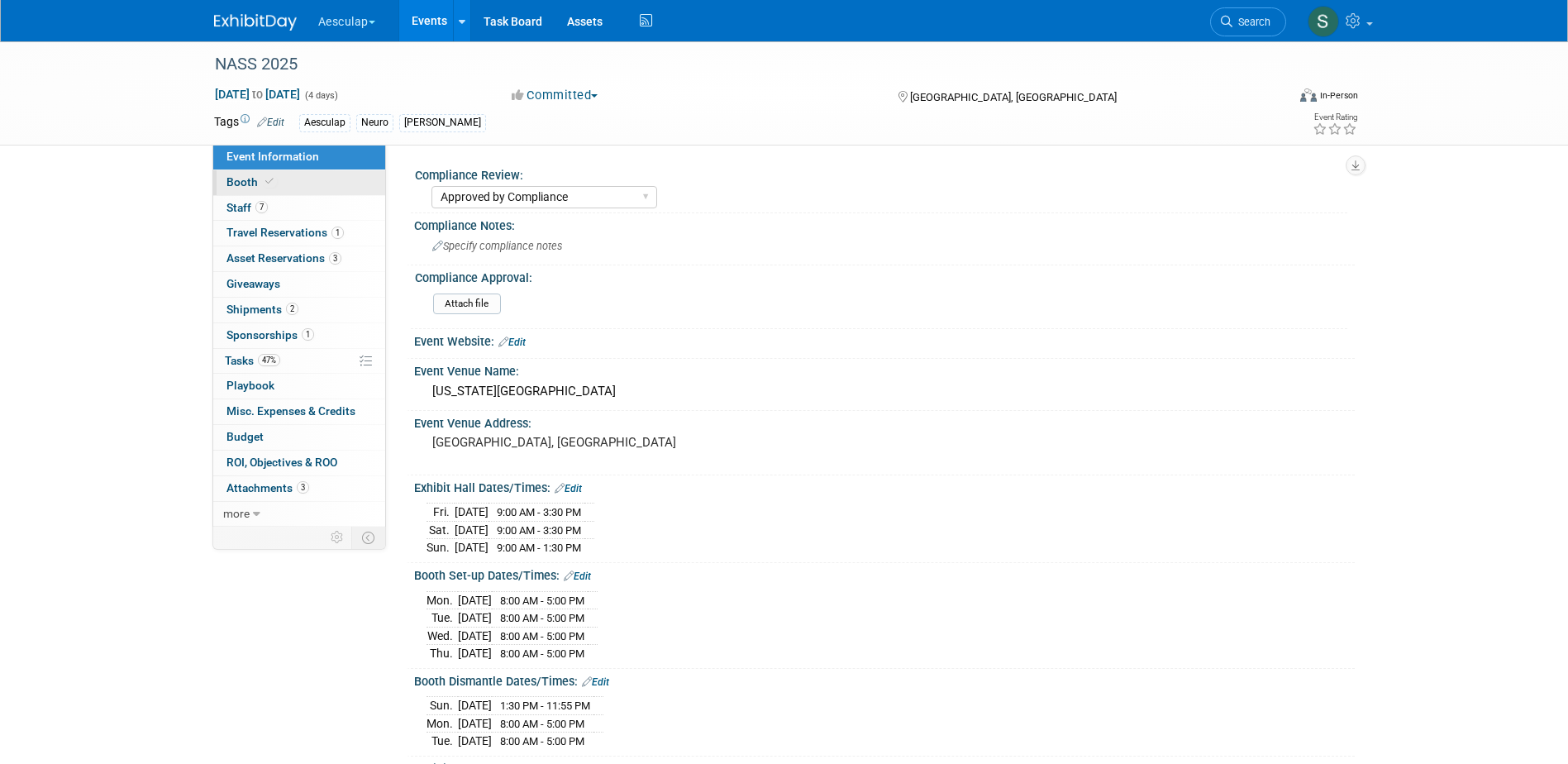
click at [240, 181] on span "Booth" at bounding box center [251, 181] width 50 height 13
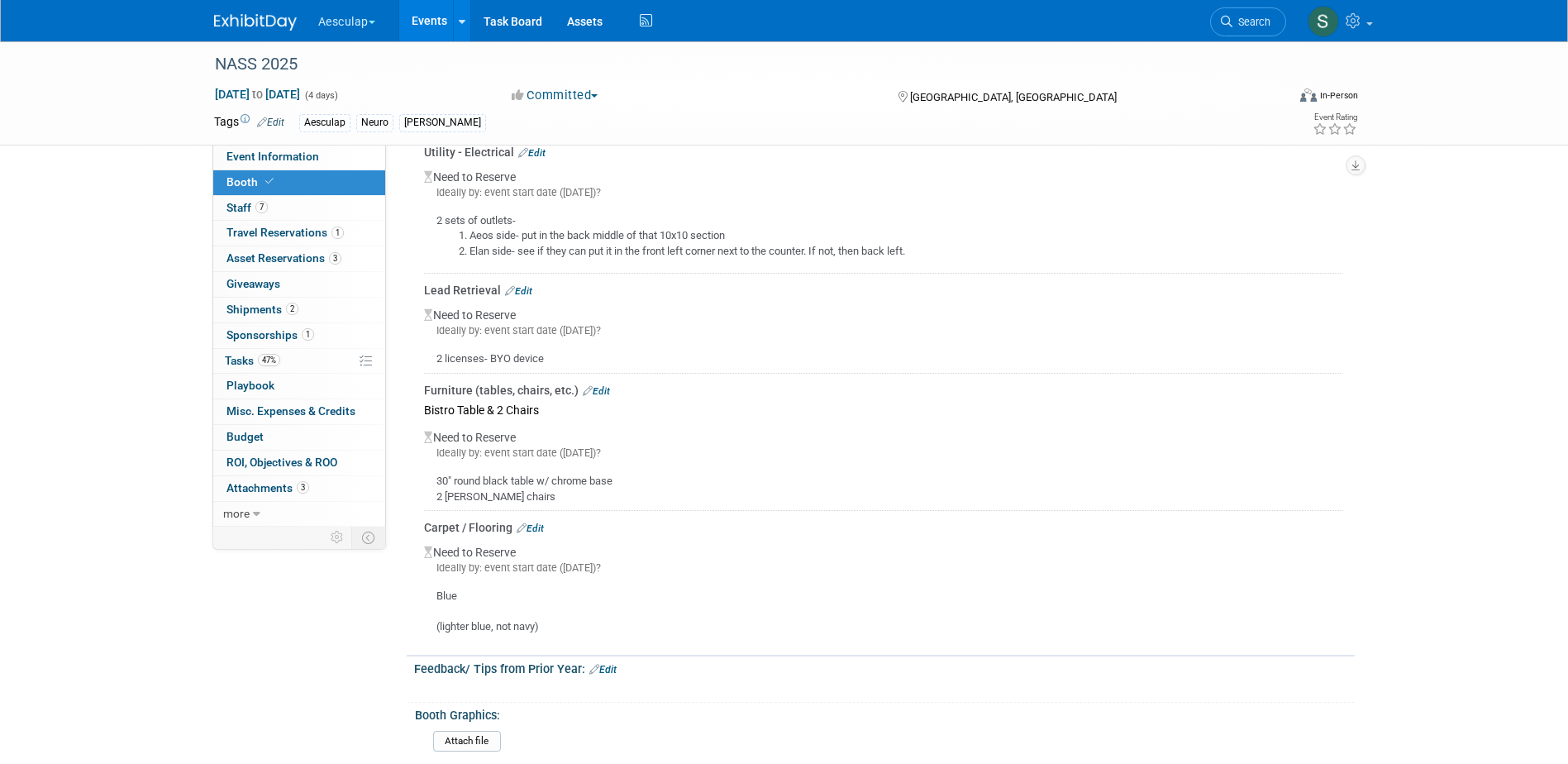
scroll to position [1465, 0]
